Goal: Task Accomplishment & Management: Complete application form

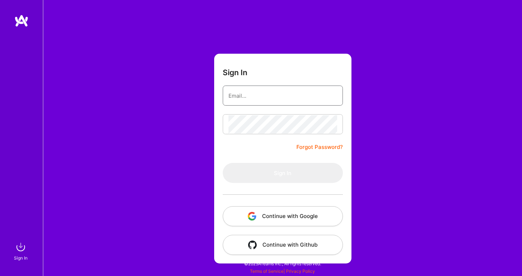
type input "[PERSON_NAME][EMAIL_ADDRESS][DOMAIN_NAME]"
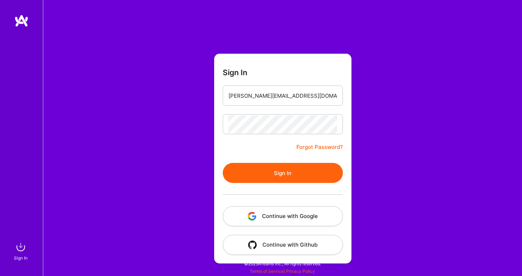
click at [356, 165] on div "Sign In [PERSON_NAME][EMAIL_ADDRESS][DOMAIN_NAME] Forgot Password? Sign In Cont…" at bounding box center [282, 138] width 479 height 276
drag, startPoint x: 303, startPoint y: 174, endPoint x: 144, endPoint y: 78, distance: 186.0
click at [303, 174] on button "Sign In" at bounding box center [283, 173] width 120 height 20
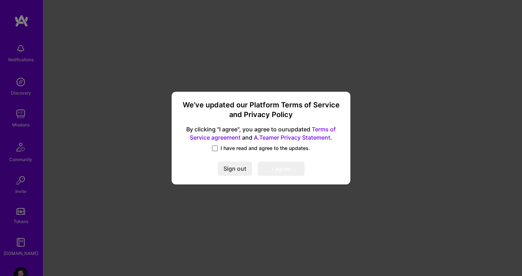
click at [215, 149] on span at bounding box center [215, 148] width 6 height 6
click at [0, 0] on input "I have read and agree to the updates." at bounding box center [0, 0] width 0 height 0
click at [296, 166] on button "I agree" at bounding box center [281, 169] width 47 height 14
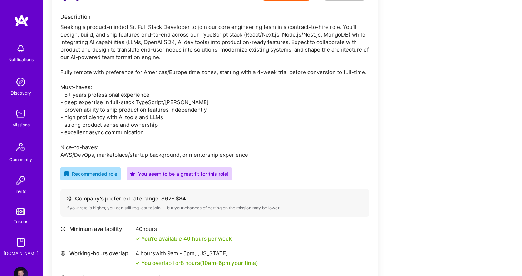
scroll to position [214, 0]
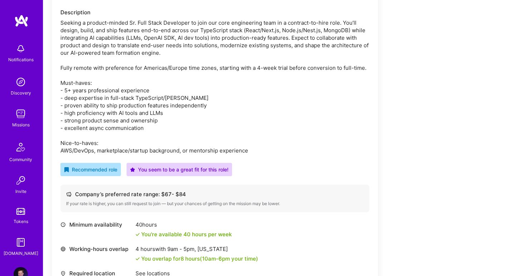
click at [173, 205] on div "If your rate is higher, you can still request to join — but your chances of get…" at bounding box center [214, 203] width 297 height 6
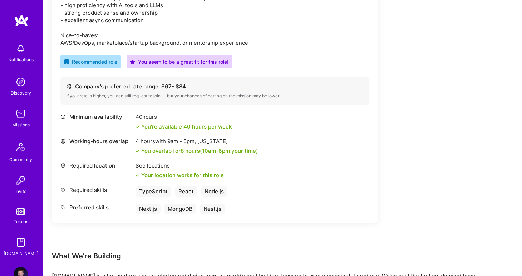
scroll to position [323, 0]
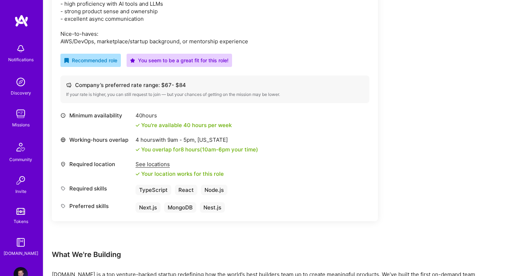
click at [154, 162] on div "See locations" at bounding box center [179, 164] width 88 height 8
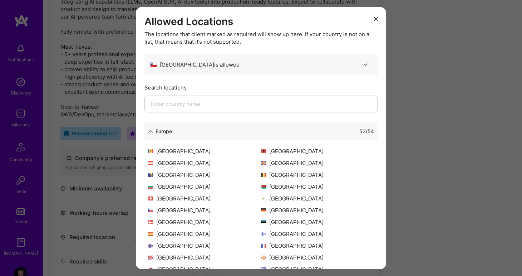
scroll to position [248, 0]
click at [118, 162] on div "Allowed Locations The locations that client marked as required will show up her…" at bounding box center [261, 138] width 522 height 276
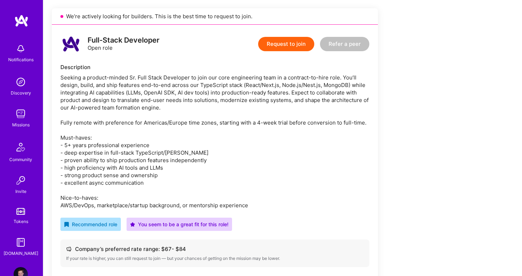
scroll to position [155, 0]
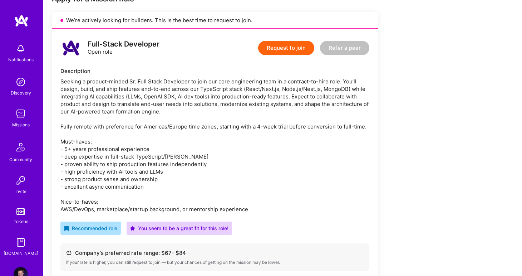
click at [279, 51] on button "Request to join" at bounding box center [286, 48] width 56 height 14
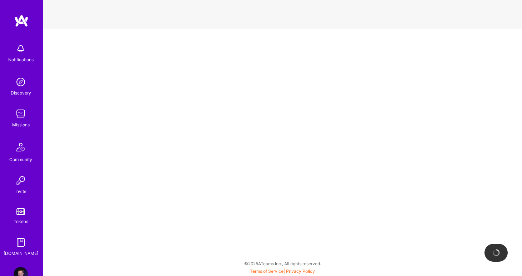
select select "CL"
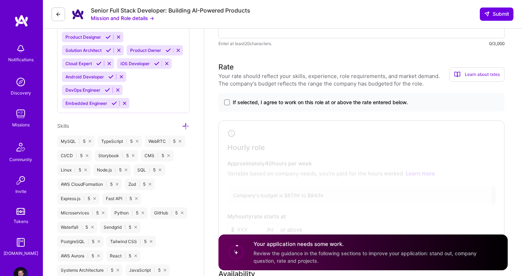
scroll to position [567, 0]
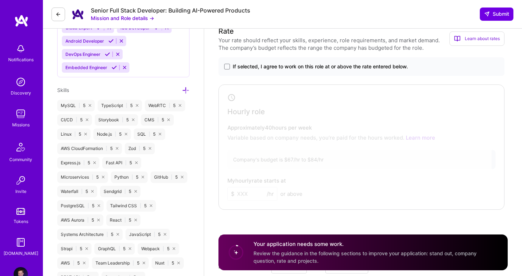
click at [290, 70] on span "If selected, I agree to work on this role at or above the rate entered below." at bounding box center [320, 66] width 175 height 7
click at [0, 0] on input "If selected, I agree to work on this role at or above the rate entered below." at bounding box center [0, 0] width 0 height 0
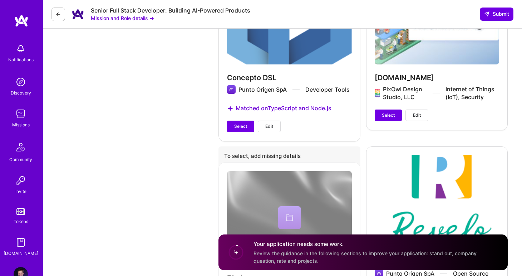
scroll to position [2392, 0]
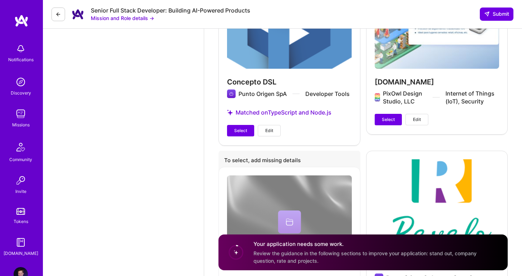
click at [393, 79] on div "[DOMAIN_NAME] PixOwl Design Studio, LLC Internet of Things (IoT), Security Sele…" at bounding box center [437, 49] width 142 height 167
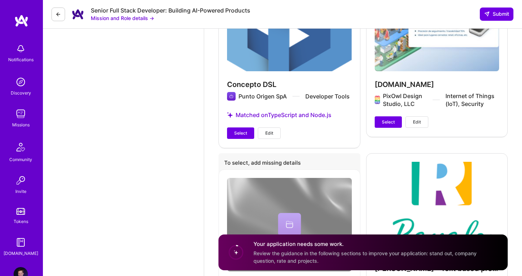
scroll to position [2390, 0]
click at [414, 118] on span "Edit" at bounding box center [417, 121] width 8 height 6
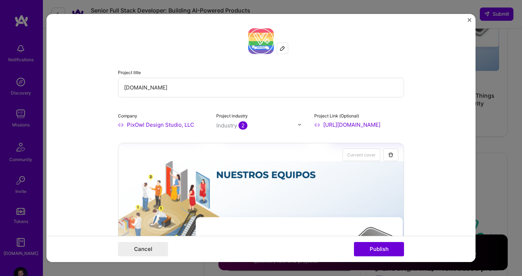
click at [471, 20] on form "Project title [DOMAIN_NAME] Company PixOwl Design Studio, LLC Project industry …" at bounding box center [260, 138] width 429 height 248
click at [469, 21] on img "Close" at bounding box center [469, 20] width 4 height 4
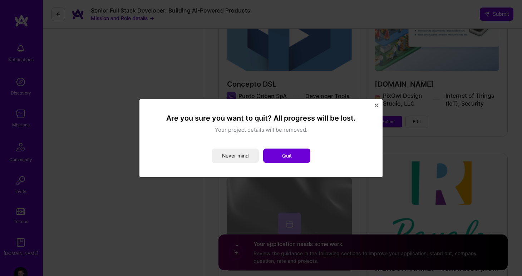
click at [261, 152] on div "Never mind Quit" at bounding box center [261, 155] width 214 height 14
click at [278, 153] on button "Quit" at bounding box center [286, 155] width 47 height 14
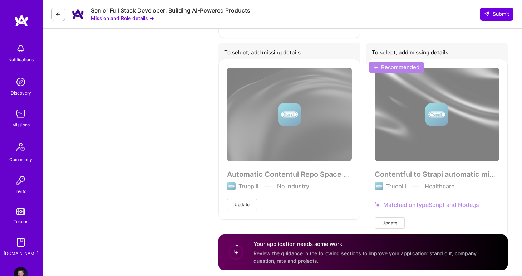
scroll to position [3230, 0]
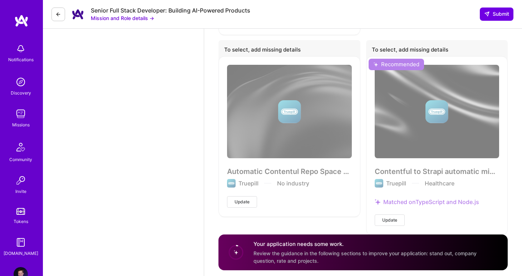
click at [17, 269] on img at bounding box center [21, 274] width 14 height 14
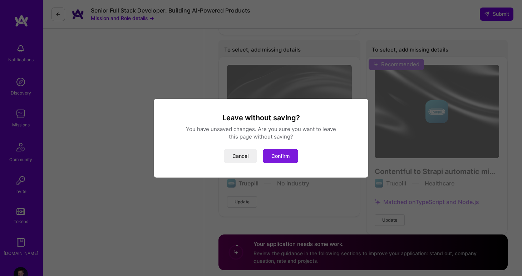
click at [282, 158] on button "Confirm" at bounding box center [280, 156] width 35 height 14
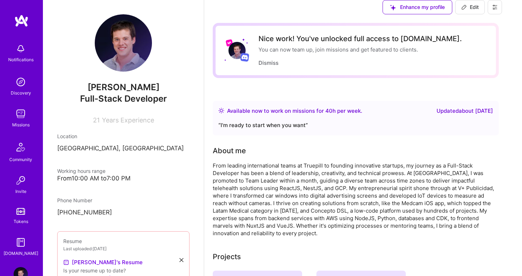
scroll to position [2637, 0]
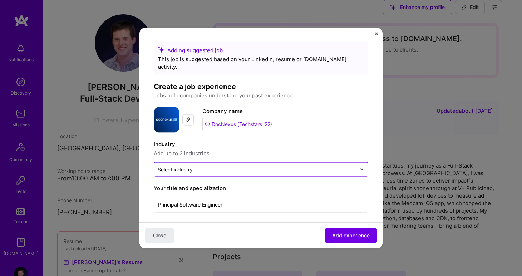
drag, startPoint x: 283, startPoint y: 146, endPoint x: 271, endPoint y: 158, distance: 17.5
click at [283, 149] on span "Add up to 2 industries." at bounding box center [261, 153] width 214 height 9
click at [271, 165] on input "text" at bounding box center [257, 169] width 198 height 8
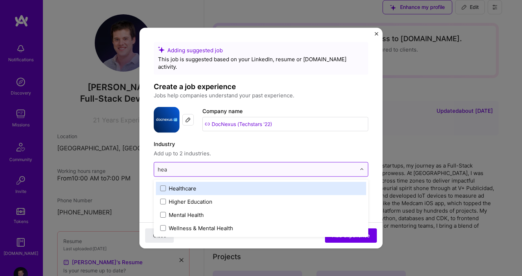
type input "heal"
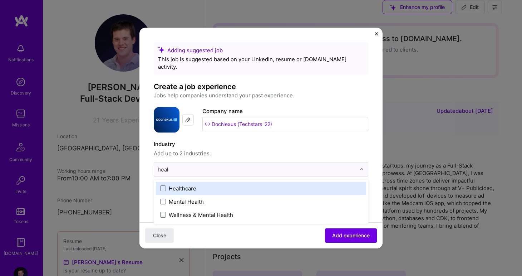
click at [159, 181] on div "Healthcare" at bounding box center [261, 187] width 210 height 13
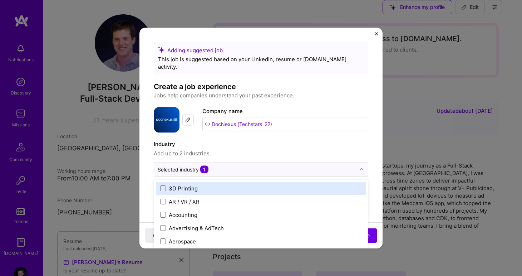
scroll to position [0, 0]
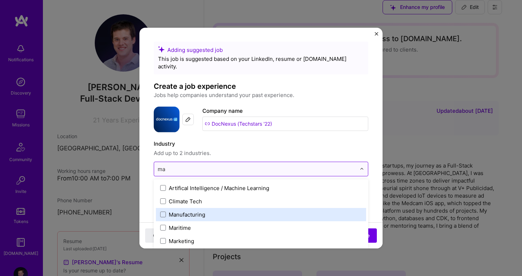
type input "m"
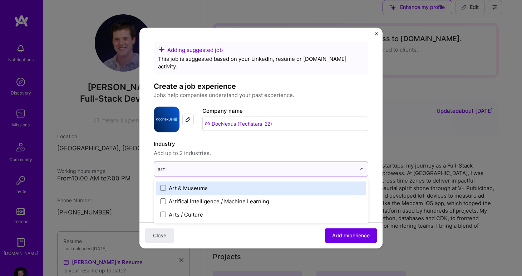
type input "arti"
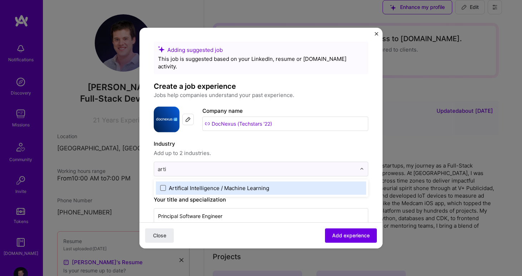
click at [160, 185] on span at bounding box center [163, 188] width 6 height 6
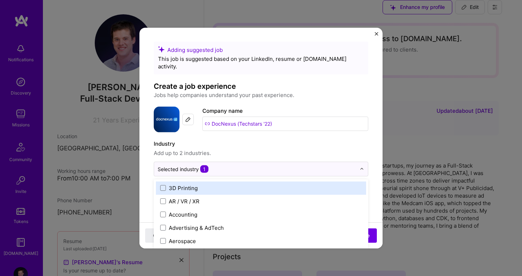
click at [259, 139] on label "Industry" at bounding box center [261, 143] width 214 height 9
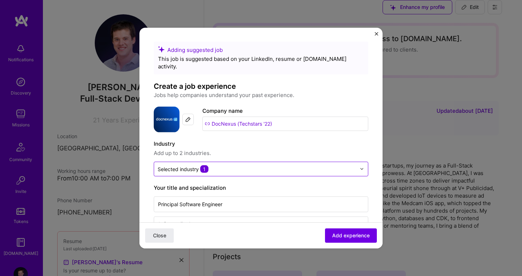
scroll to position [1939, 0]
click at [230, 165] on input "text" at bounding box center [257, 169] width 198 height 8
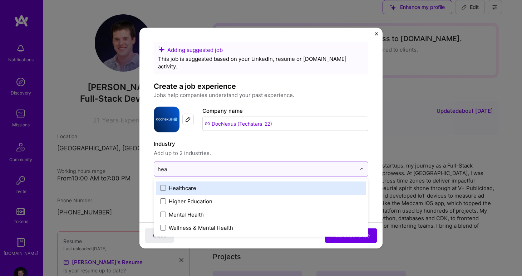
type input "heal"
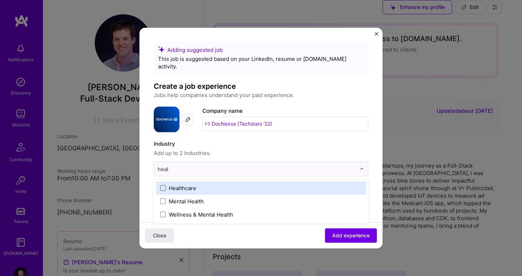
click at [164, 185] on span at bounding box center [163, 188] width 6 height 6
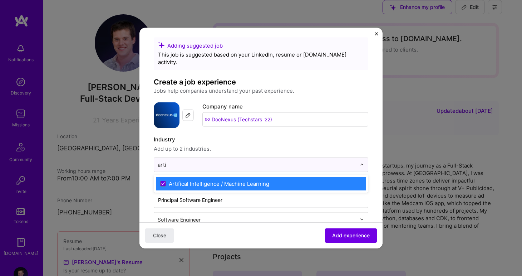
type input "arti"
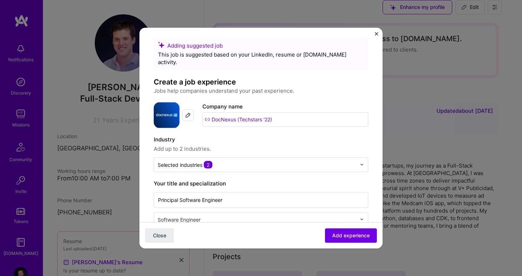
click at [264, 144] on span "Add up to 2 industries." at bounding box center [261, 148] width 214 height 9
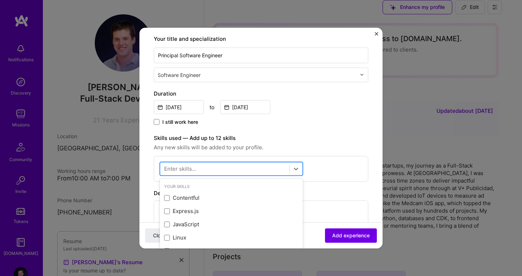
scroll to position [1944, 0]
click at [265, 163] on div at bounding box center [224, 169] width 129 height 12
type input "n"
type input "d"
type input "g"
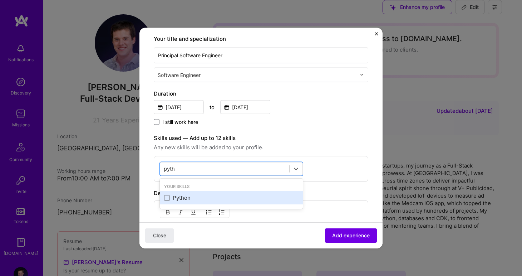
drag, startPoint x: 169, startPoint y: 190, endPoint x: 163, endPoint y: 188, distance: 6.9
click at [169, 194] on span at bounding box center [167, 197] width 6 height 6
click at [0, 0] on input "checkbox" at bounding box center [0, 0] width 0 height 0
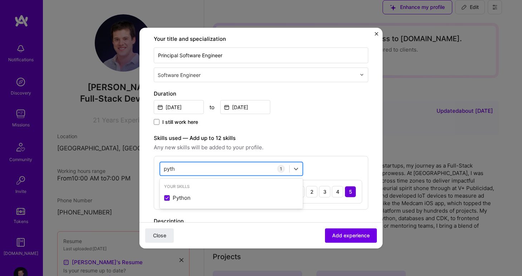
click at [193, 163] on div "pyth pyth" at bounding box center [224, 169] width 129 height 12
type input "react"
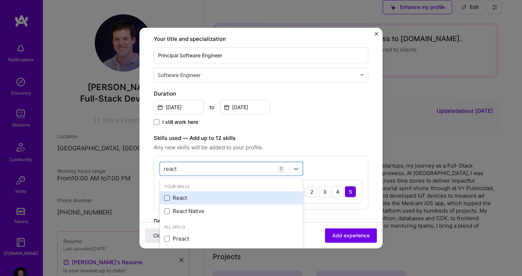
click at [167, 194] on span at bounding box center [167, 197] width 6 height 6
click at [0, 0] on input "checkbox" at bounding box center [0, 0] width 0 height 0
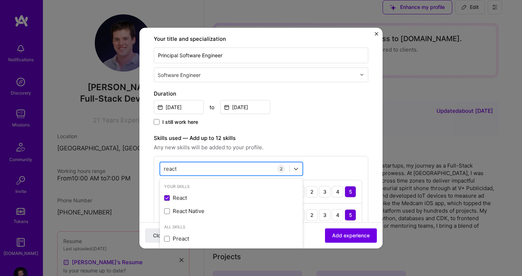
scroll to position [155, 0]
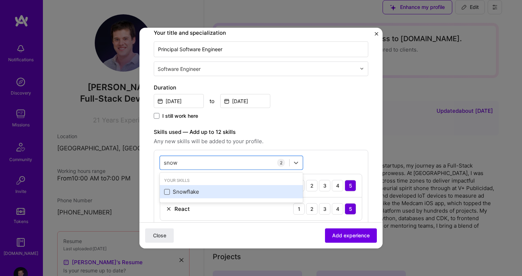
click at [165, 188] on span at bounding box center [167, 191] width 6 height 6
click at [0, 0] on input "checkbox" at bounding box center [0, 0] width 0 height 0
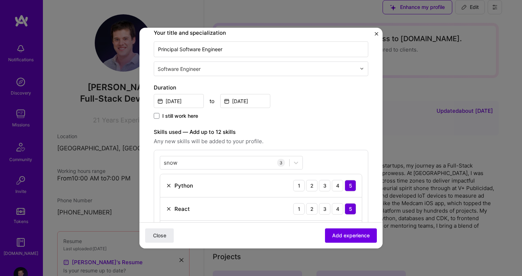
drag, startPoint x: 317, startPoint y: 133, endPoint x: 312, endPoint y: 137, distance: 6.1
click at [317, 137] on span "Any new skills will be added to your profile." at bounding box center [261, 141] width 214 height 9
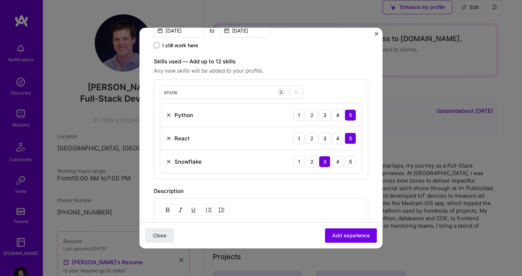
scroll to position [229, 0]
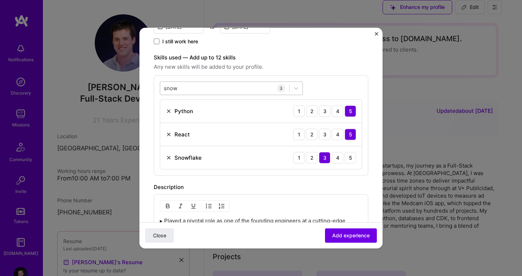
click at [215, 82] on div "snow snow" at bounding box center [224, 88] width 129 height 12
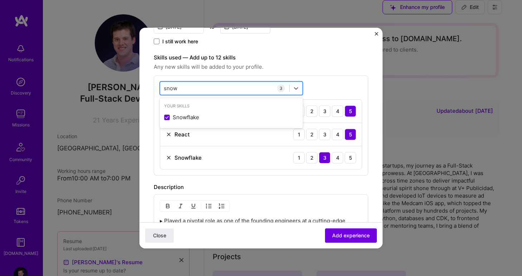
click at [215, 82] on div "snow snow" at bounding box center [224, 88] width 129 height 12
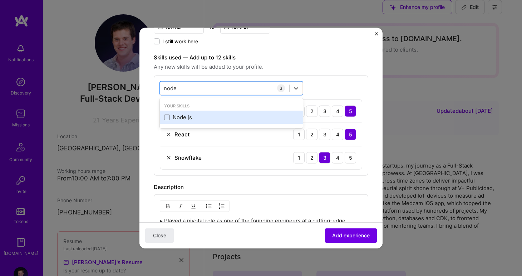
click at [176, 113] on div "Node.js" at bounding box center [231, 117] width 134 height 8
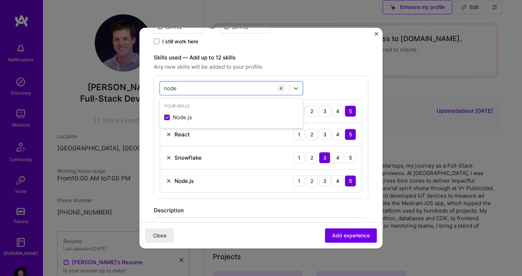
type input "node"
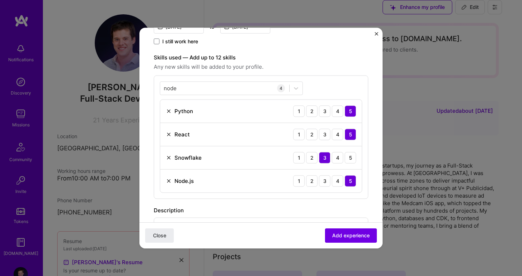
click at [321, 65] on div "Skills used — Add up to 12 skills Any new skills will be added to your profile.…" at bounding box center [261, 125] width 214 height 145
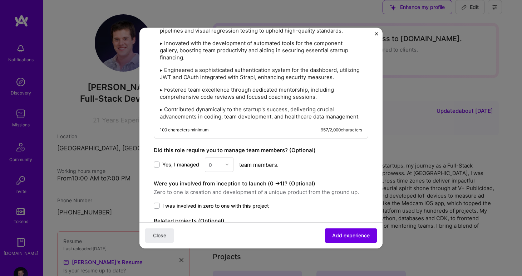
scroll to position [489, 0]
click at [161, 160] on label "Yes, I managed" at bounding box center [176, 163] width 45 height 7
click at [0, 0] on input "Yes, I managed" at bounding box center [0, 0] width 0 height 0
click at [226, 162] on img at bounding box center [227, 164] width 4 height 4
click at [214, 216] on div "4" at bounding box center [219, 222] width 24 height 13
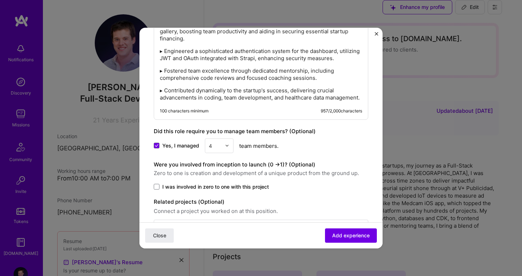
scroll to position [526, 0]
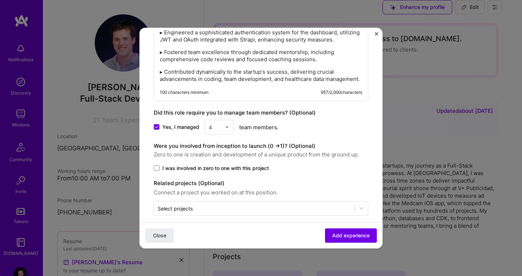
click at [225, 164] on span "I was involved in zero to one with this project" at bounding box center [215, 167] width 106 height 7
click at [0, 0] on input "I was involved in zero to one with this project" at bounding box center [0, 0] width 0 height 0
click at [236, 164] on span "I was involved in zero to one with this project" at bounding box center [215, 167] width 106 height 7
click at [0, 0] on input "I was involved in zero to one with this project" at bounding box center [0, 0] width 0 height 0
click at [223, 164] on span "I was involved in zero to one with this project" at bounding box center [215, 167] width 106 height 7
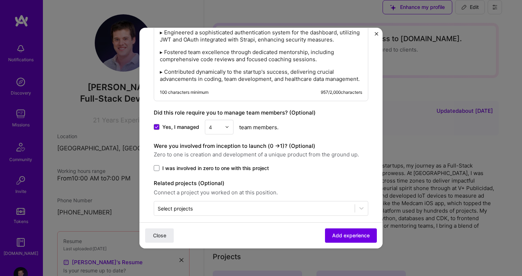
click at [0, 0] on input "I was involved in zero to one with this project" at bounding box center [0, 0] width 0 height 0
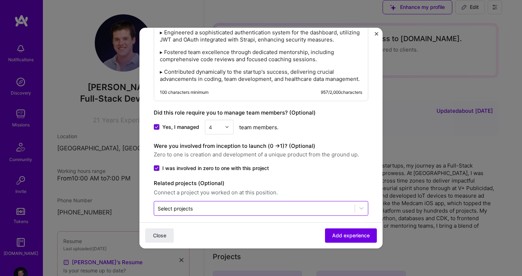
click at [238, 204] on input "text" at bounding box center [254, 208] width 193 height 8
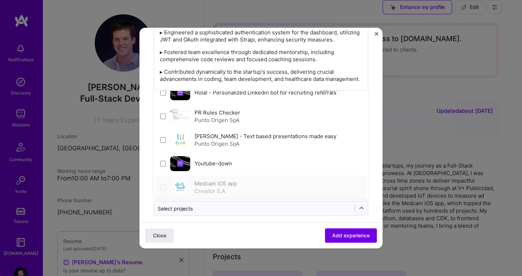
scroll to position [249, 0]
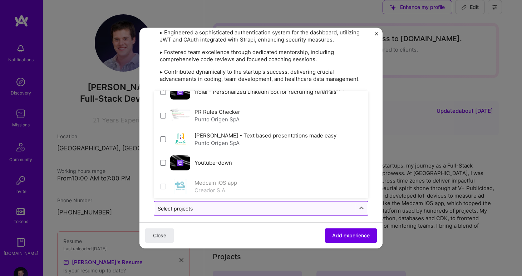
click at [268, 204] on input "text" at bounding box center [254, 208] width 193 height 8
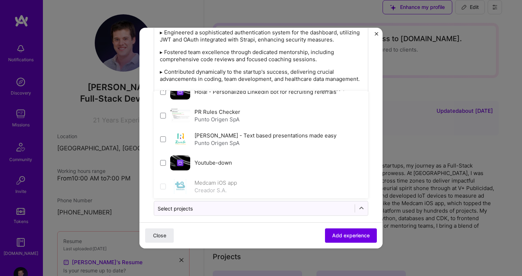
scroll to position [526, 0]
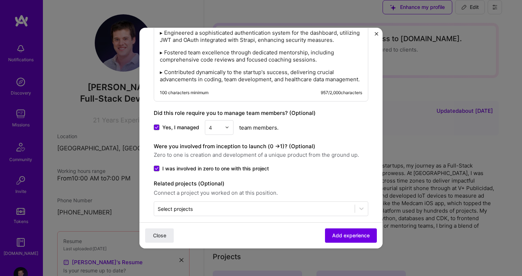
drag, startPoint x: 289, startPoint y: 225, endPoint x: 312, endPoint y: 229, distance: 23.5
click at [290, 225] on div "Close Add experience" at bounding box center [260, 235] width 243 height 26
click at [347, 233] on span "Add experience" at bounding box center [351, 235] width 38 height 7
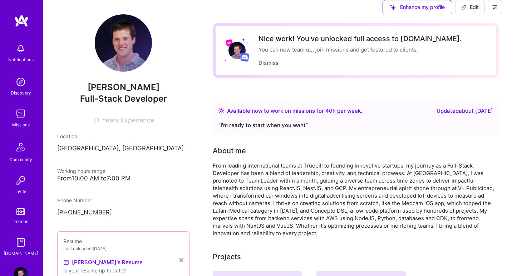
scroll to position [2380, 0]
